Goal: Task Accomplishment & Management: Manage account settings

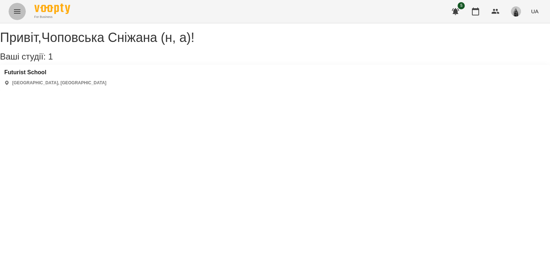
click at [19, 13] on icon "Menu" at bounding box center [17, 11] width 9 height 9
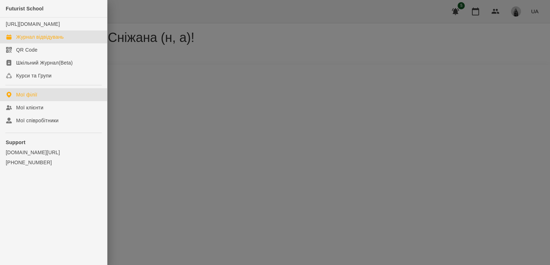
click at [28, 40] on div "Журнал відвідувань" at bounding box center [40, 36] width 48 height 7
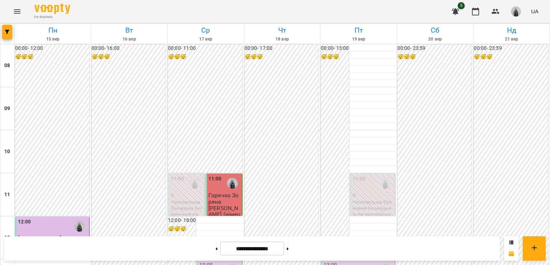
click at [214, 195] on span "Горячко Зоряна" at bounding box center [224, 198] width 30 height 13
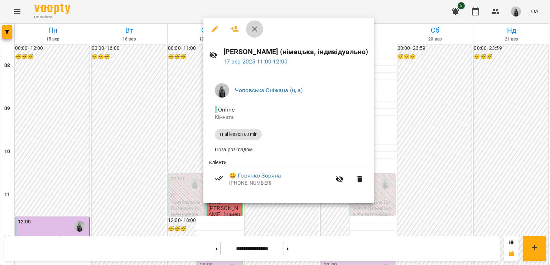
drag, startPoint x: 258, startPoint y: 31, endPoint x: 264, endPoint y: 54, distance: 23.6
click at [258, 31] on icon "button" at bounding box center [254, 29] width 9 height 9
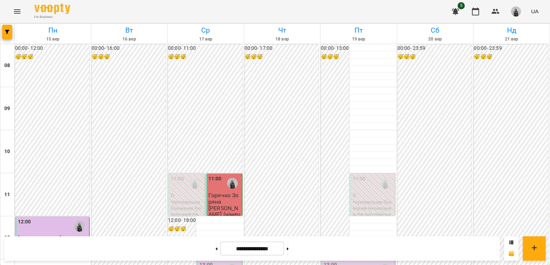
scroll to position [358, 0]
click at [289, 252] on button at bounding box center [288, 248] width 2 height 16
type input "**********"
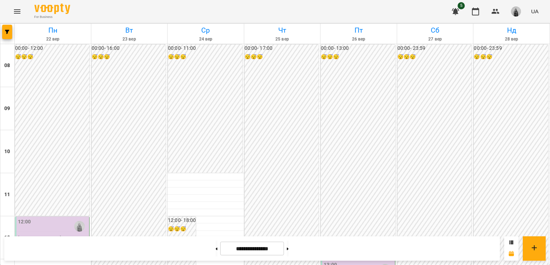
click at [521, 13] on img "button" at bounding box center [516, 11] width 10 height 10
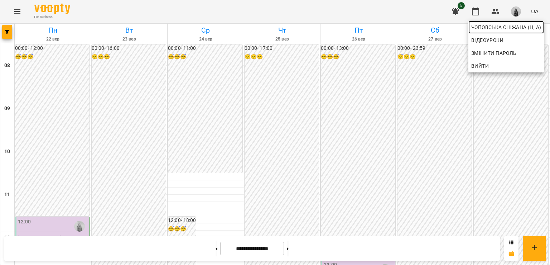
click at [505, 30] on span "Чоповська Сніжана (н, а)" at bounding box center [506, 27] width 70 height 9
click at [205, 249] on div at bounding box center [275, 132] width 550 height 265
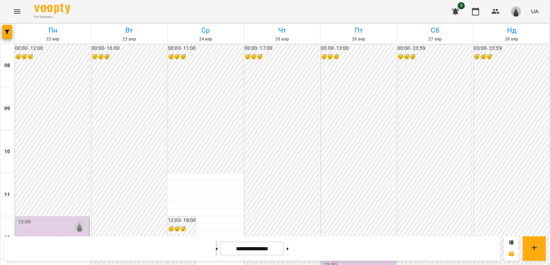
click at [216, 250] on button at bounding box center [217, 248] width 2 height 16
type input "**********"
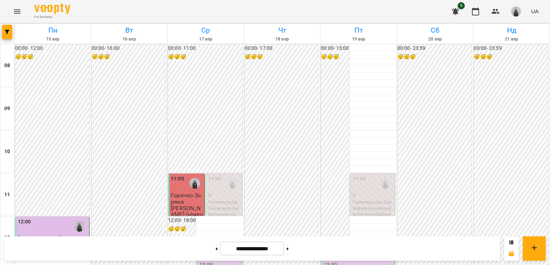
scroll to position [322, 0]
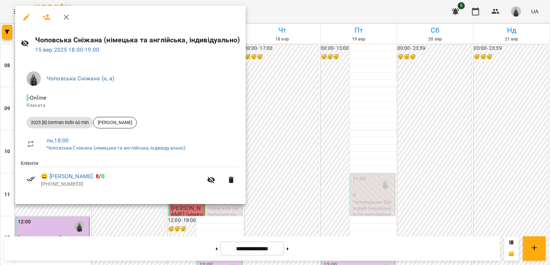
click at [70, 16] on icon "button" at bounding box center [66, 17] width 9 height 9
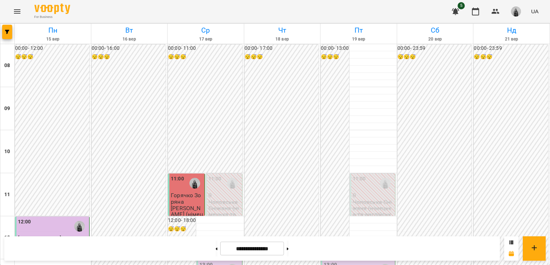
scroll to position [143, 0]
click at [67, 242] on p "Чоповська Сніжана (німецька та англійська, індивідуально)" at bounding box center [53, 251] width 70 height 19
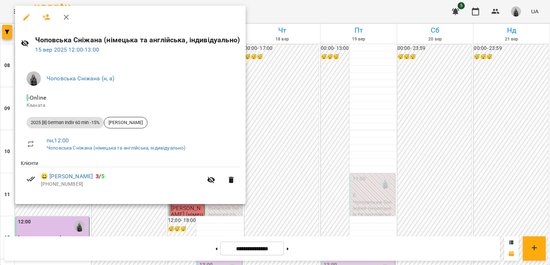
click at [69, 19] on icon "button" at bounding box center [66, 17] width 9 height 9
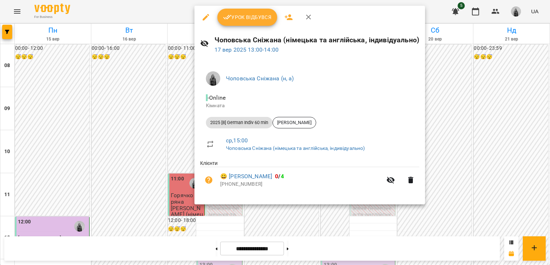
click at [307, 18] on icon "button" at bounding box center [308, 17] width 5 height 5
